Goal: Obtain resource: Download file/media

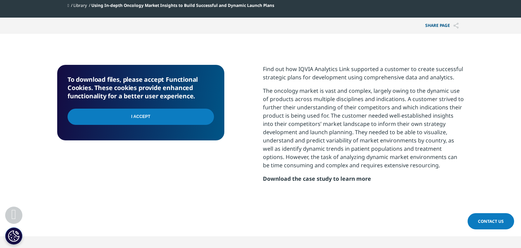
scroll to position [315, 0]
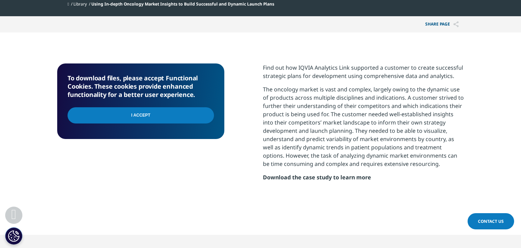
click at [302, 178] on strong "Download the case study to learn more" at bounding box center [317, 177] width 108 height 8
click at [186, 117] on input "I Accept" at bounding box center [141, 115] width 146 height 16
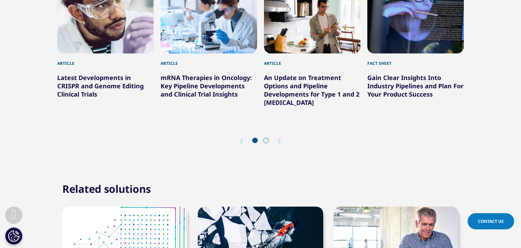
scroll to position [700, 0]
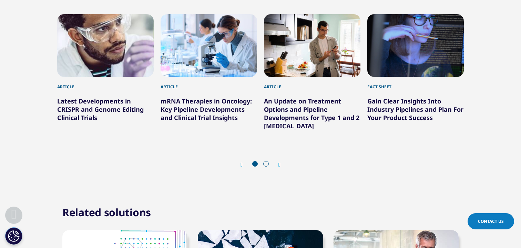
click at [266, 165] on span at bounding box center [266, 164] width 6 height 6
click at [280, 164] on icon "Next slide" at bounding box center [279, 165] width 2 height 6
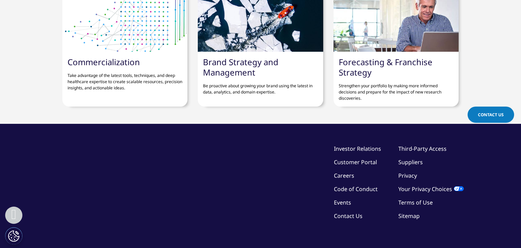
scroll to position [941, 0]
click at [256, 62] on link "Brand Strategy and Management" at bounding box center [240, 67] width 75 height 22
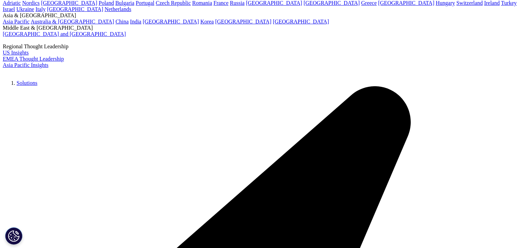
scroll to position [1607, 0]
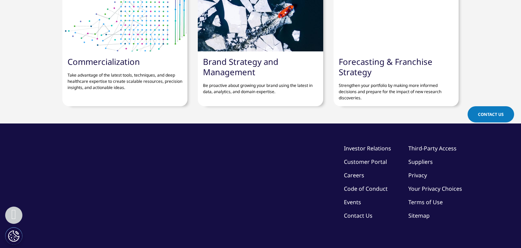
scroll to position [267, 406]
click at [224, 61] on link "Brand Strategy and Management" at bounding box center [240, 67] width 75 height 22
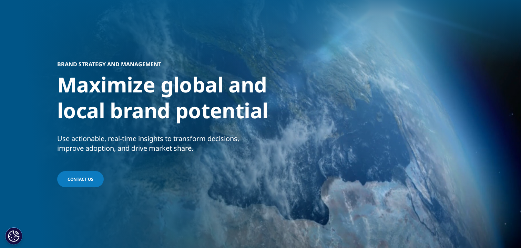
scroll to position [16, 0]
